Goal: Check status: Check status

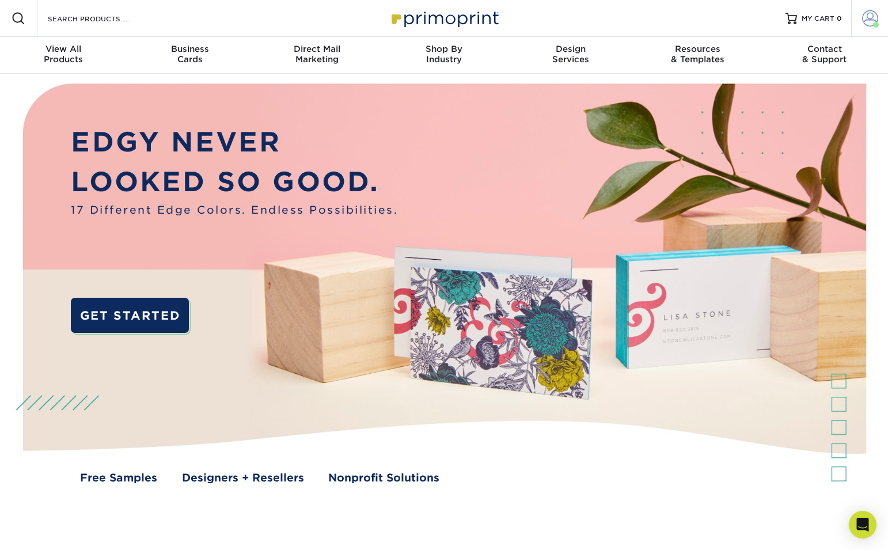
click at [862, 24] on span at bounding box center [870, 18] width 16 height 16
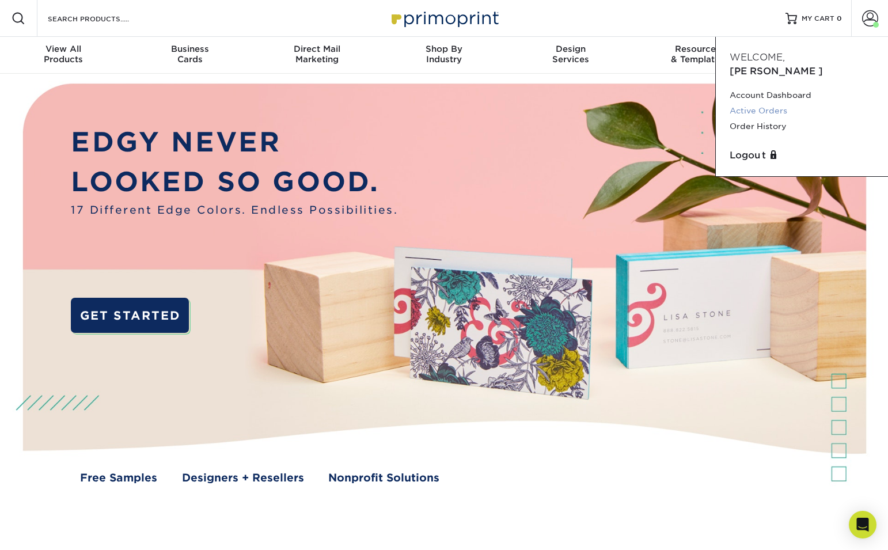
click at [774, 103] on link "Active Orders" at bounding box center [801, 111] width 144 height 16
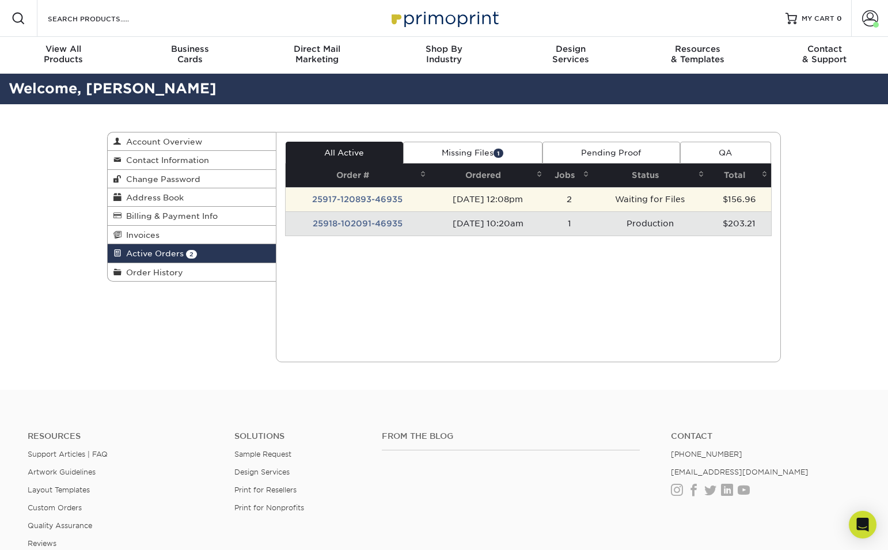
click at [398, 205] on td "25917-120893-46935" at bounding box center [357, 199] width 144 height 24
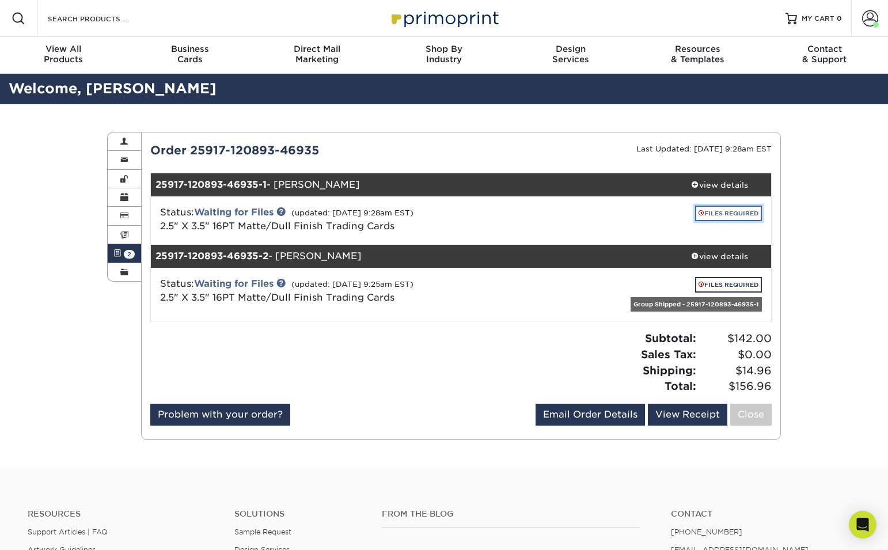
click at [730, 214] on link "FILES REQUIRED" at bounding box center [728, 213] width 67 height 16
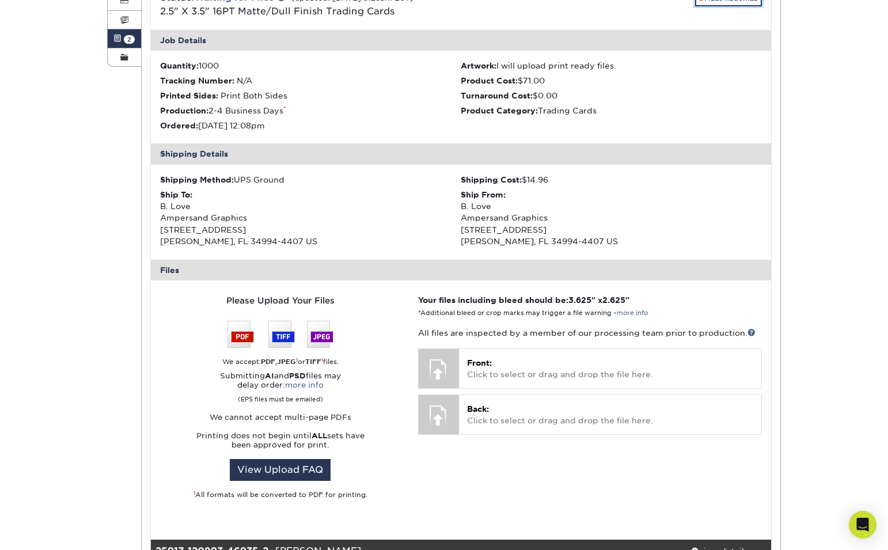
scroll to position [220, 0]
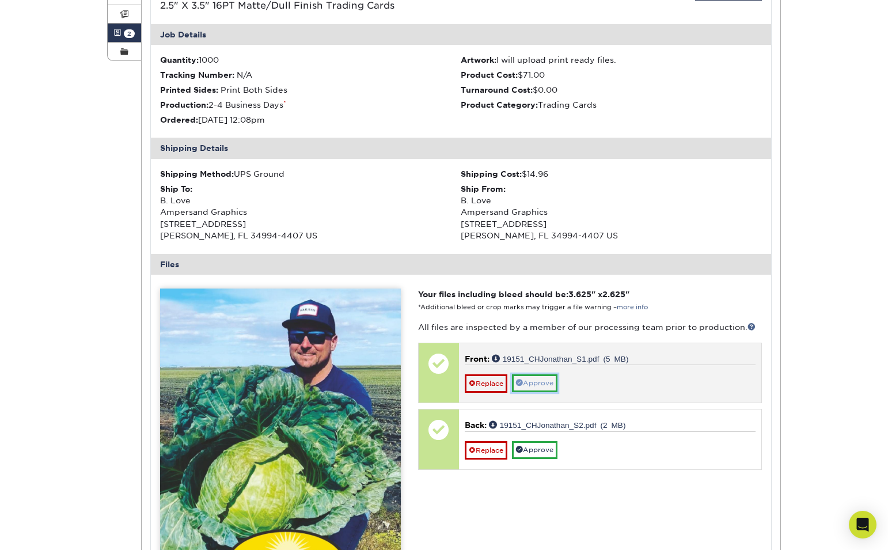
click at [538, 383] on link "Approve" at bounding box center [534, 383] width 45 height 18
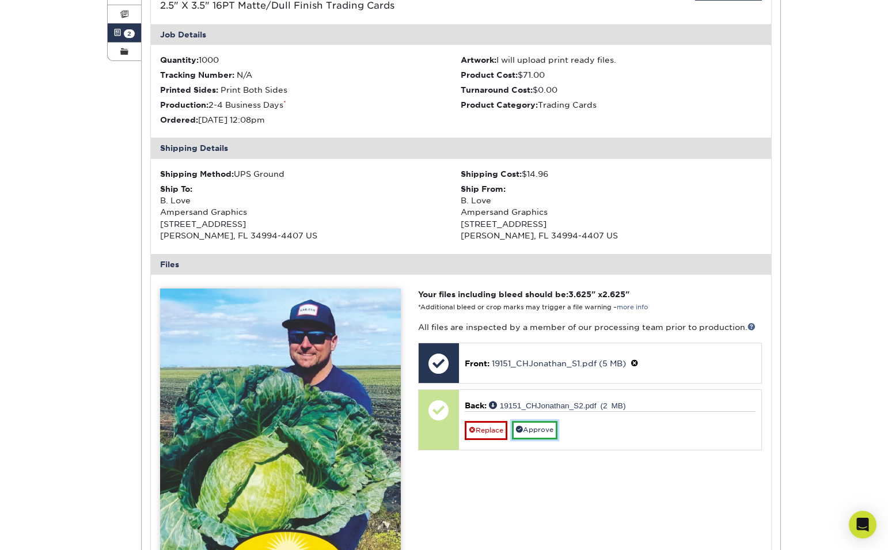
click at [539, 432] on link "Approve" at bounding box center [534, 430] width 45 height 18
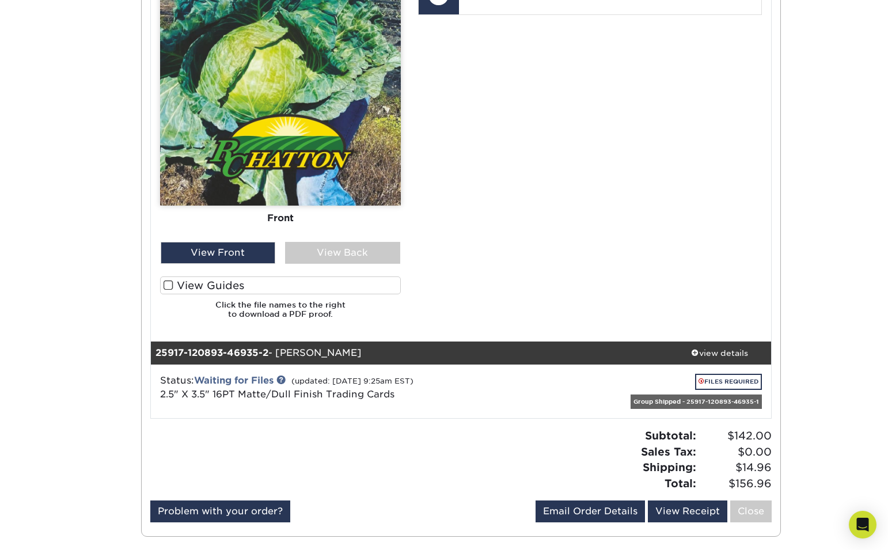
scroll to position [636, 0]
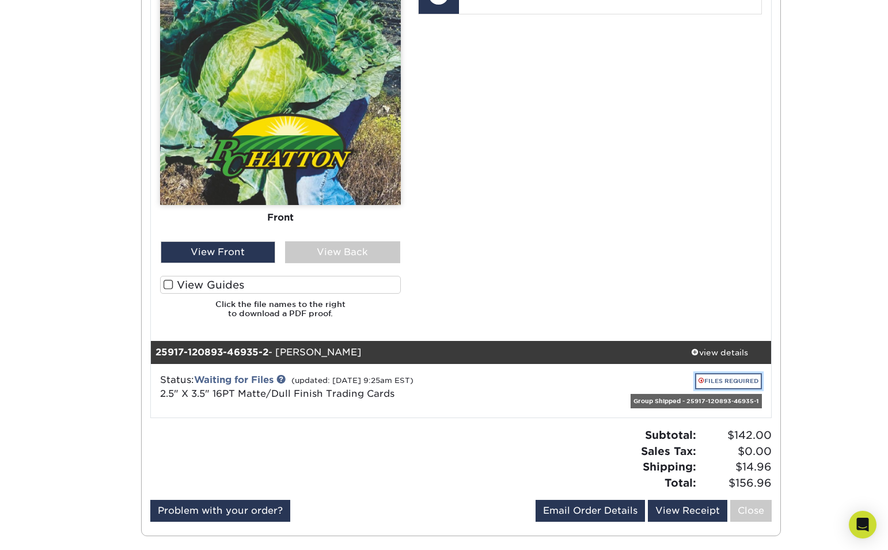
click at [711, 382] on link "FILES REQUIRED" at bounding box center [728, 381] width 67 height 16
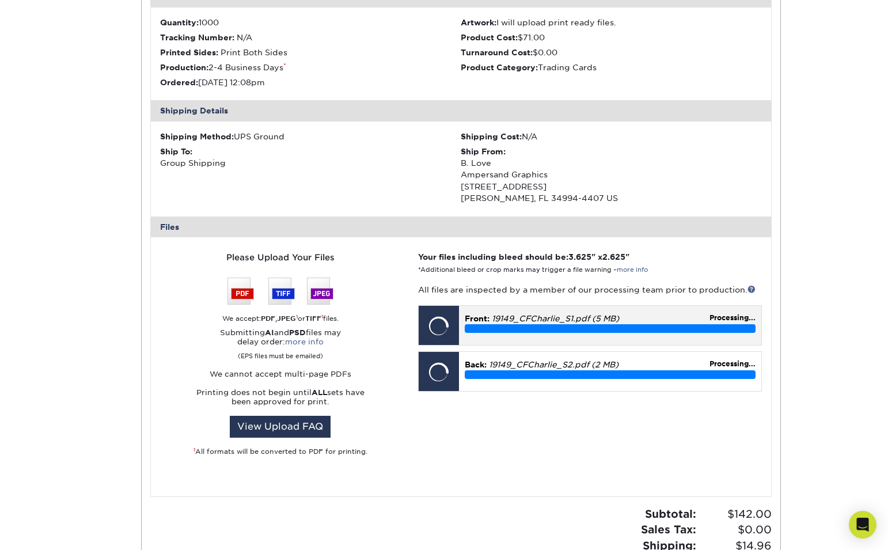
scroll to position [1068, 0]
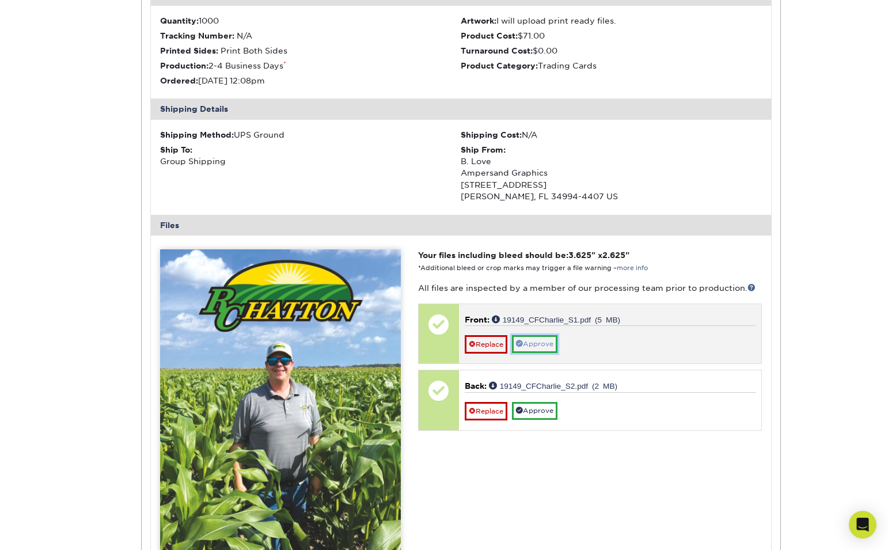
click at [534, 345] on link "Approve" at bounding box center [534, 344] width 45 height 18
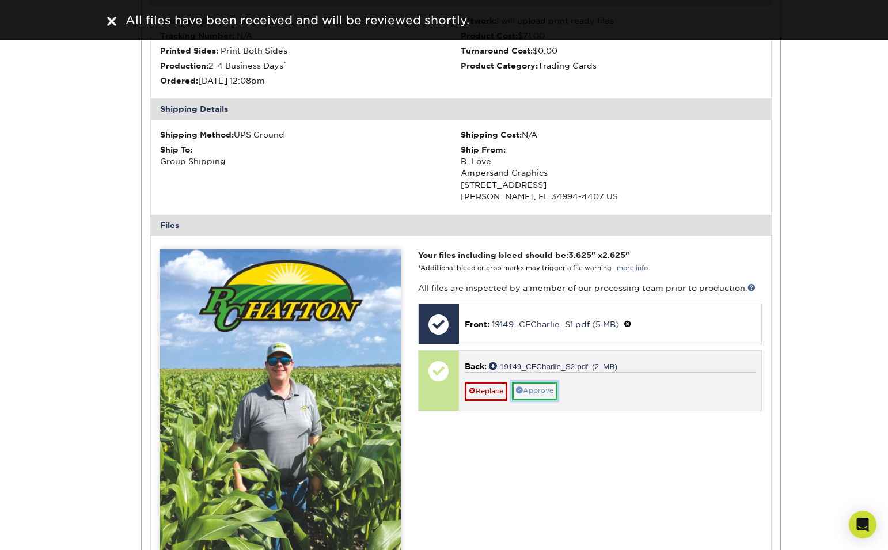
click at [538, 395] on link "Approve" at bounding box center [534, 391] width 45 height 18
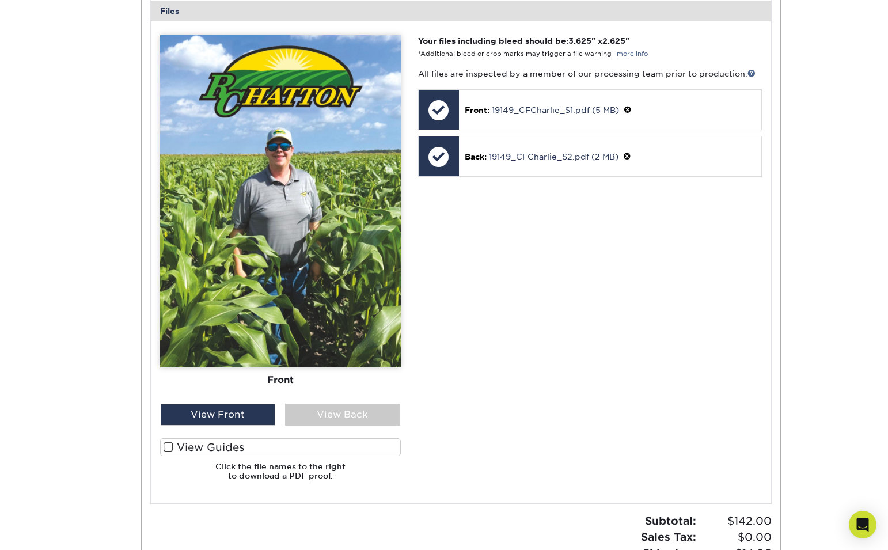
scroll to position [1279, 0]
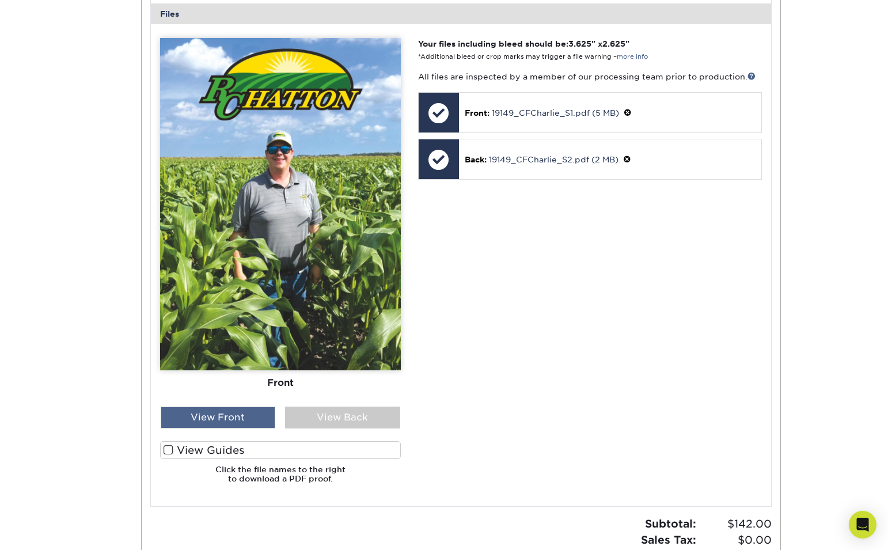
click at [244, 417] on div "View Front" at bounding box center [218, 417] width 115 height 22
click at [367, 415] on div "View Back" at bounding box center [342, 417] width 115 height 22
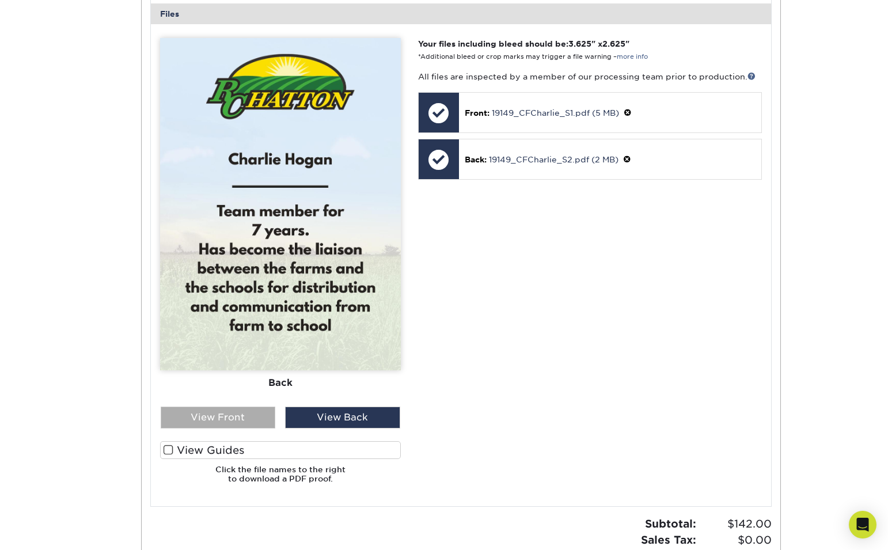
click at [245, 424] on div "View Front" at bounding box center [218, 417] width 115 height 22
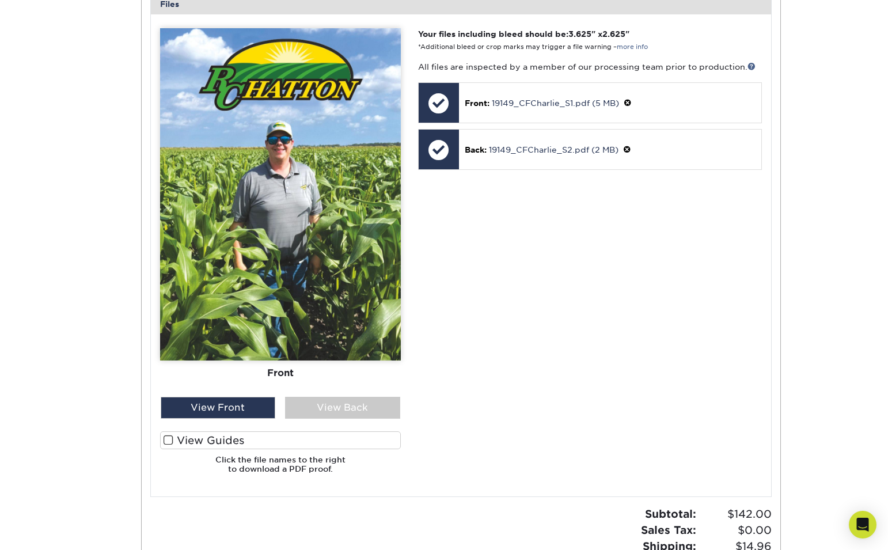
scroll to position [1293, 0]
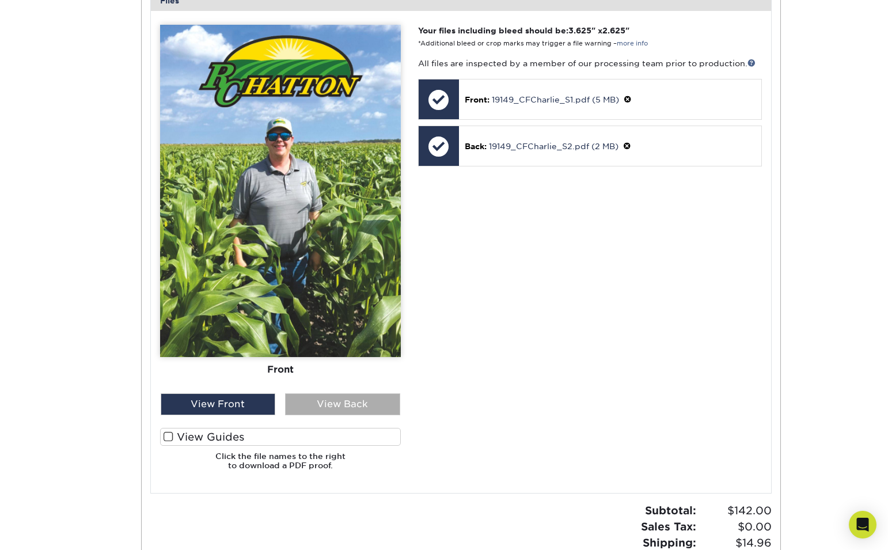
click at [344, 403] on div "View Back" at bounding box center [342, 404] width 115 height 22
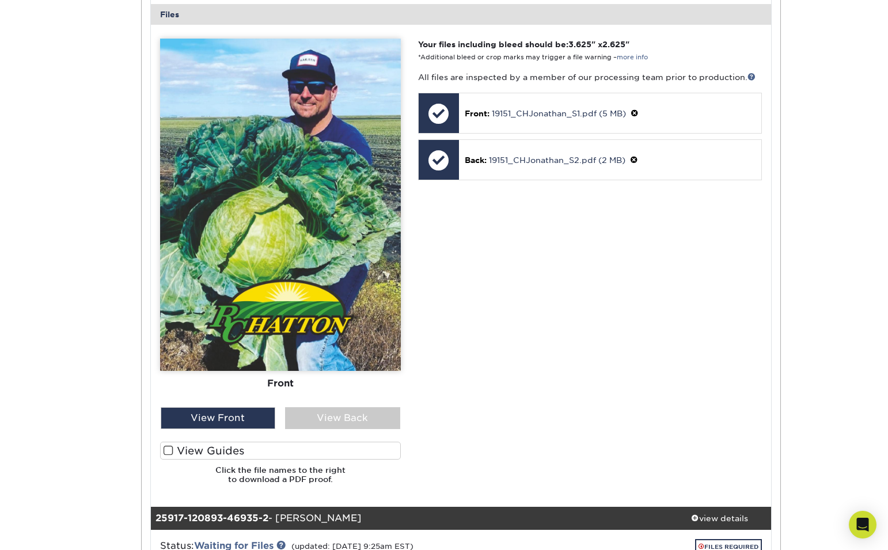
scroll to position [447, 0]
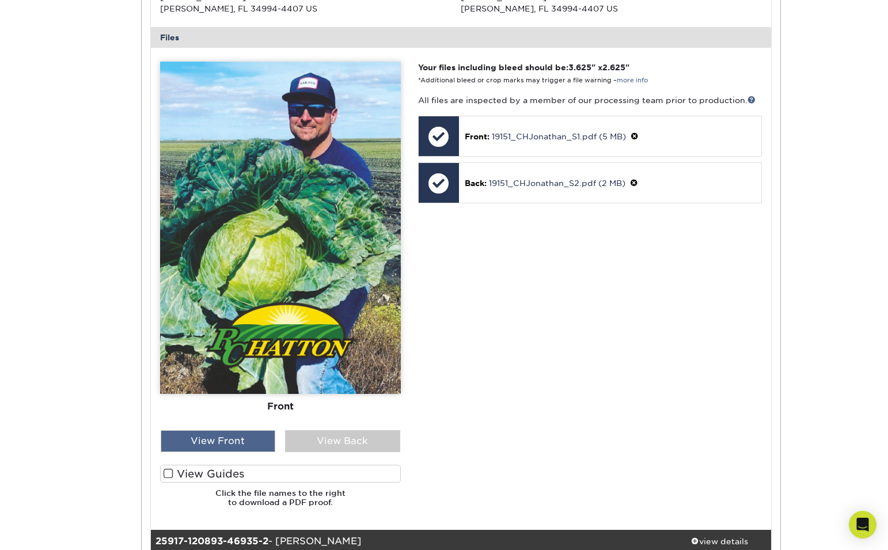
click at [231, 439] on div "View Front" at bounding box center [218, 441] width 115 height 22
click at [333, 444] on div "View Back" at bounding box center [342, 441] width 115 height 22
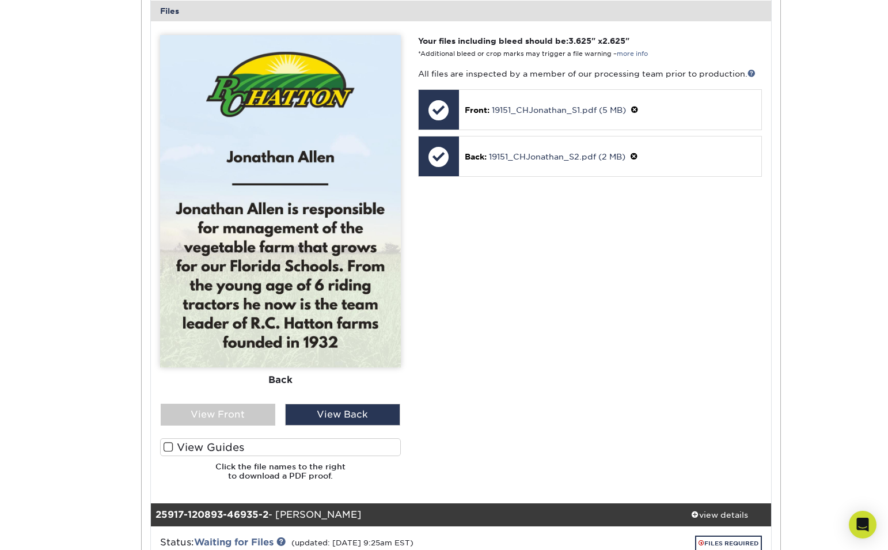
scroll to position [490, 0]
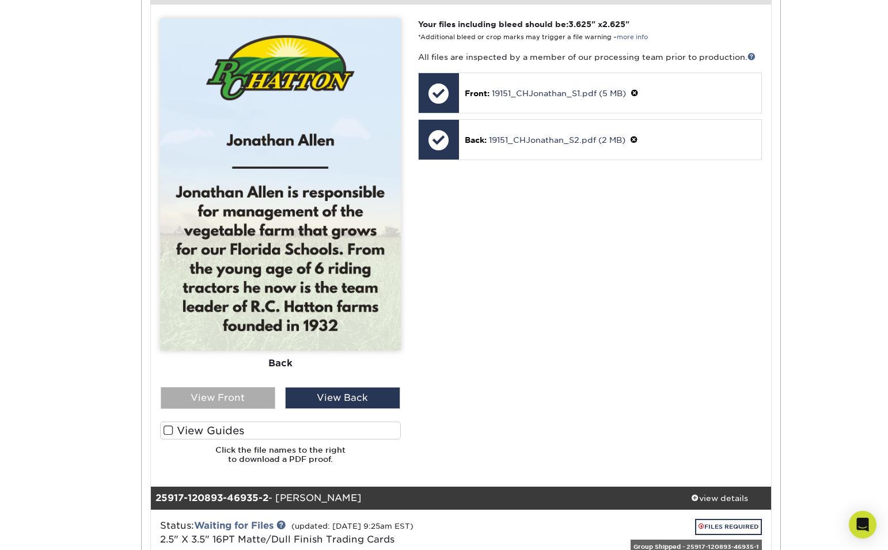
click at [235, 394] on div "View Front" at bounding box center [218, 398] width 115 height 22
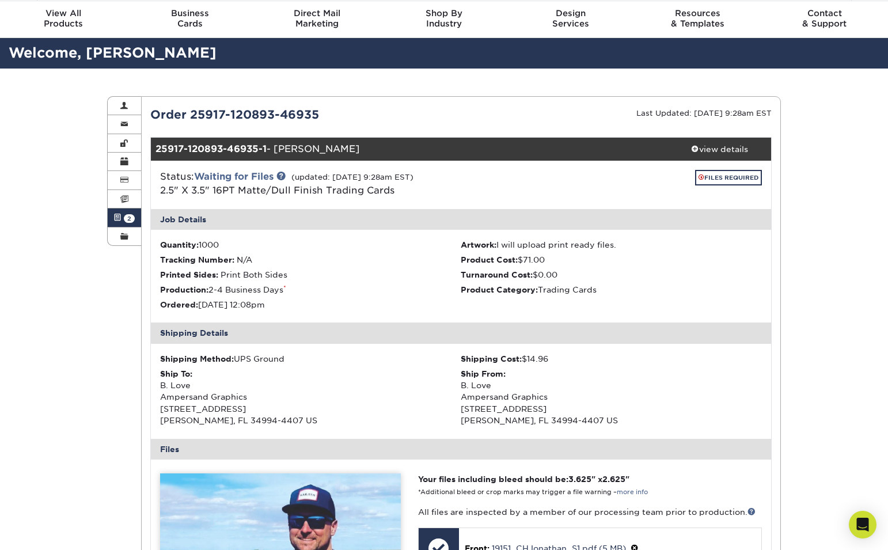
scroll to position [35, 0]
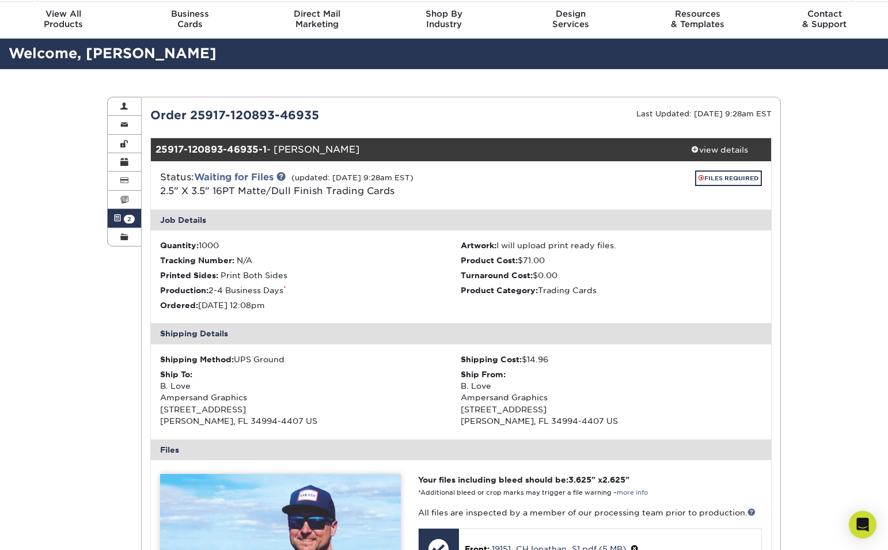
click at [124, 222] on link "Active Orders 2" at bounding box center [124, 218] width 33 height 18
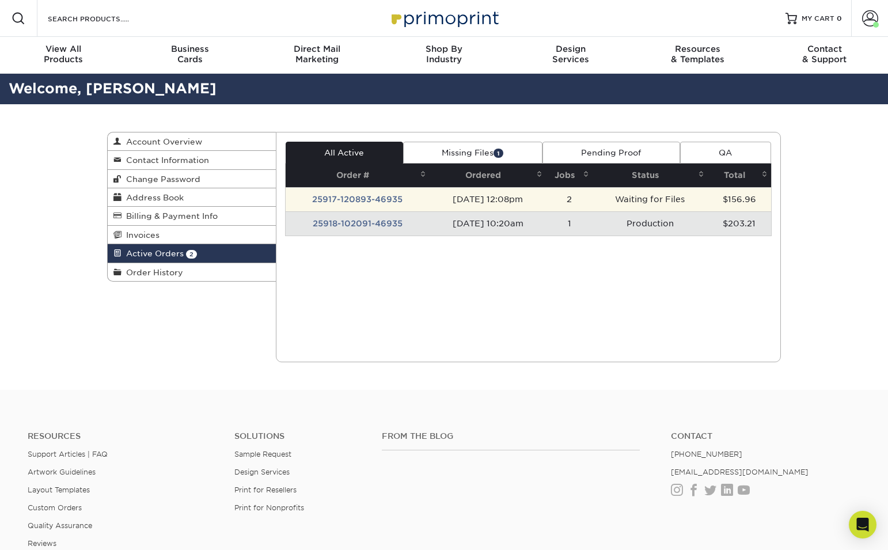
click at [342, 197] on td "25917-120893-46935" at bounding box center [357, 199] width 144 height 24
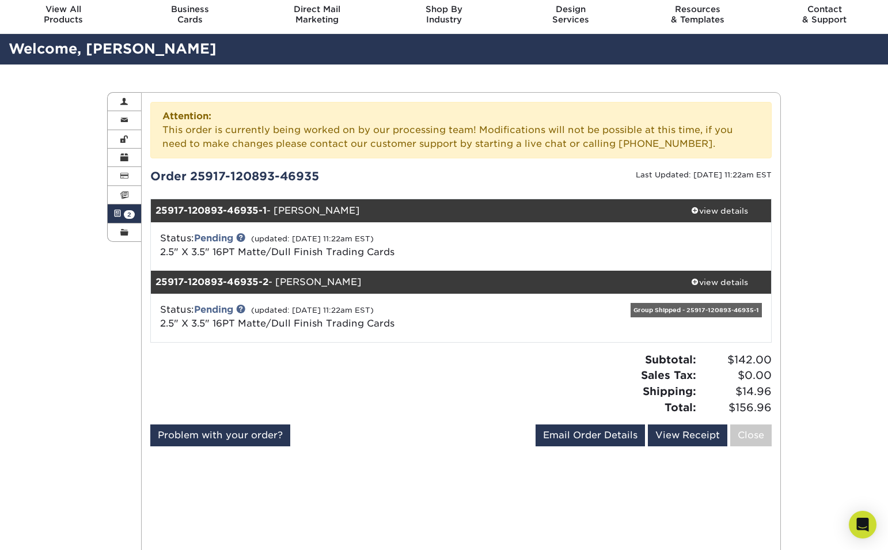
scroll to position [36, 0]
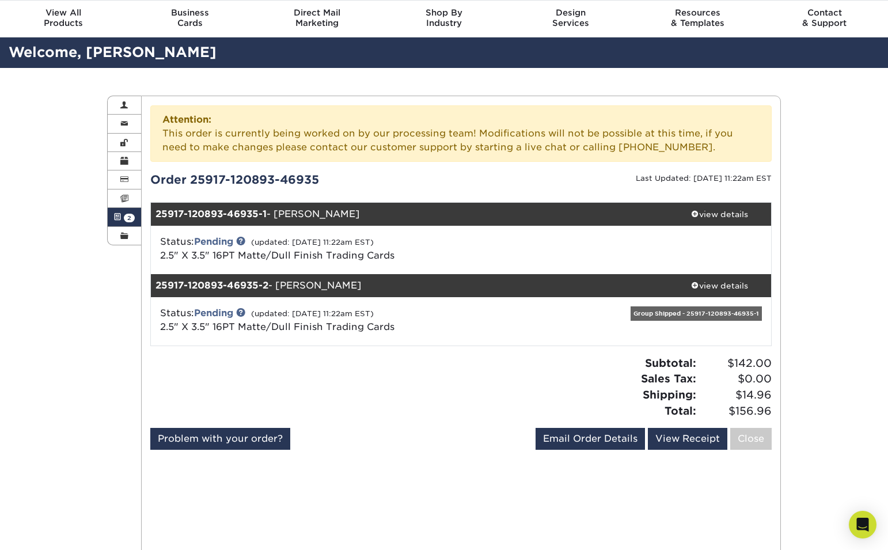
click at [71, 335] on div "Active Orders Account Overview Contact Information Change Password Address Book…" at bounding box center [444, 455] width 888 height 775
click at [119, 214] on span at bounding box center [117, 216] width 8 height 9
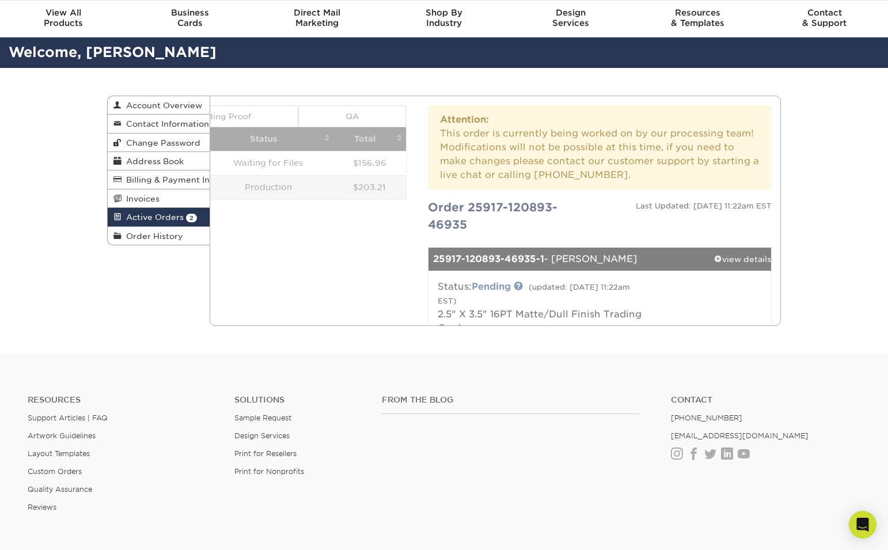
scroll to position [0, 0]
